Goal: Navigation & Orientation: Find specific page/section

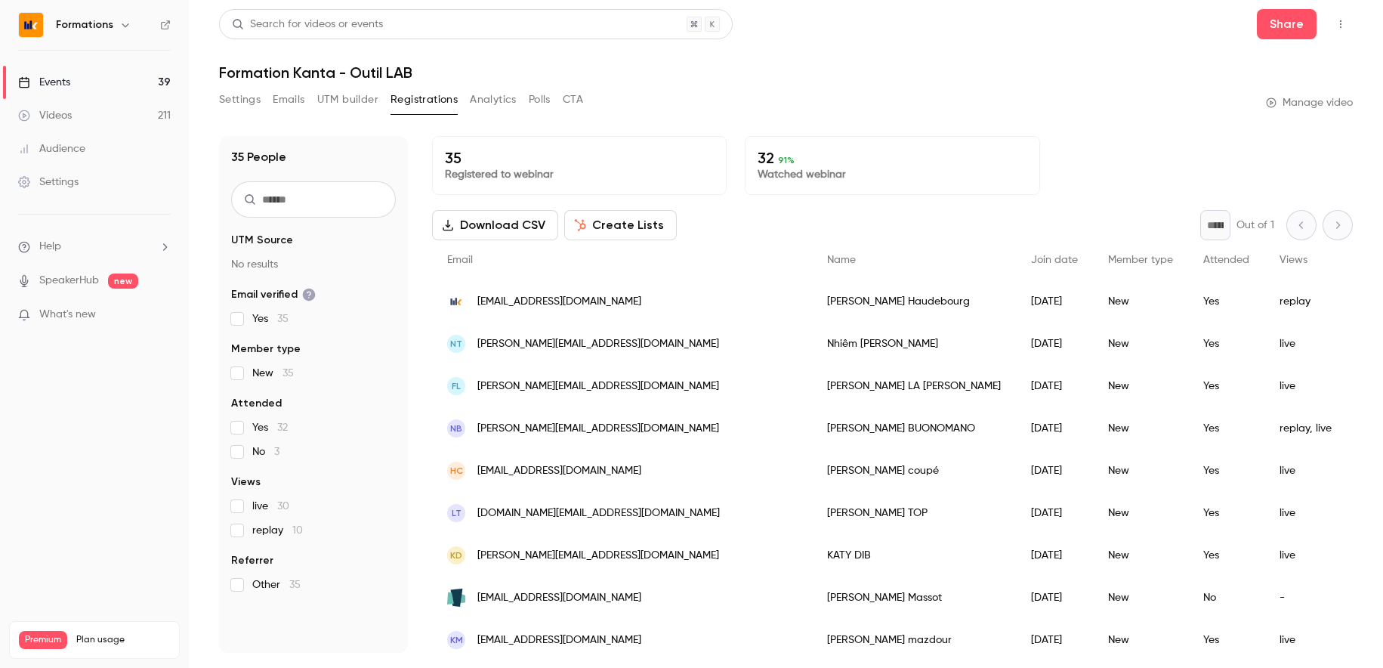
click at [98, 90] on link "Events 39" at bounding box center [94, 82] width 189 height 33
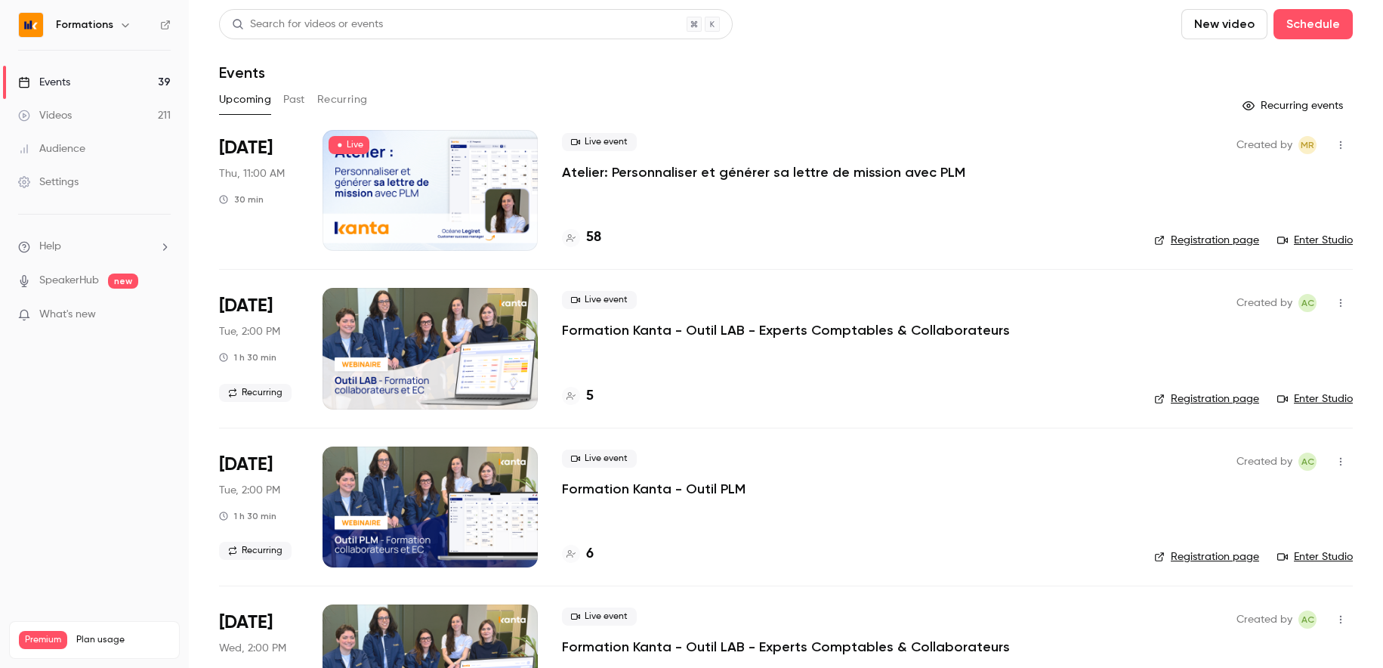
click at [1315, 240] on link "Enter Studio" at bounding box center [1315, 240] width 76 height 15
